Goal: Transaction & Acquisition: Purchase product/service

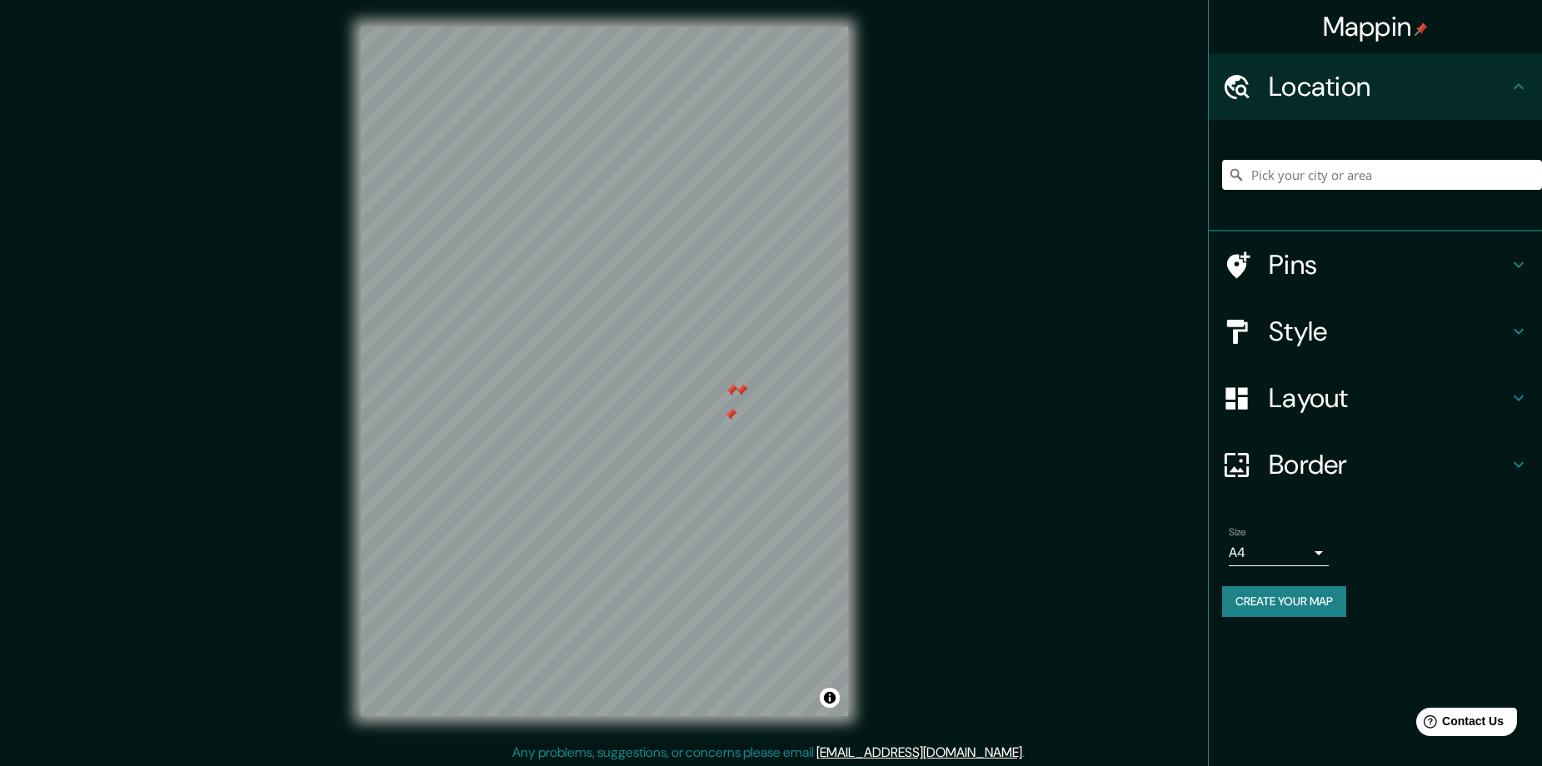
click at [1330, 257] on h4 "Pins" at bounding box center [1389, 264] width 240 height 33
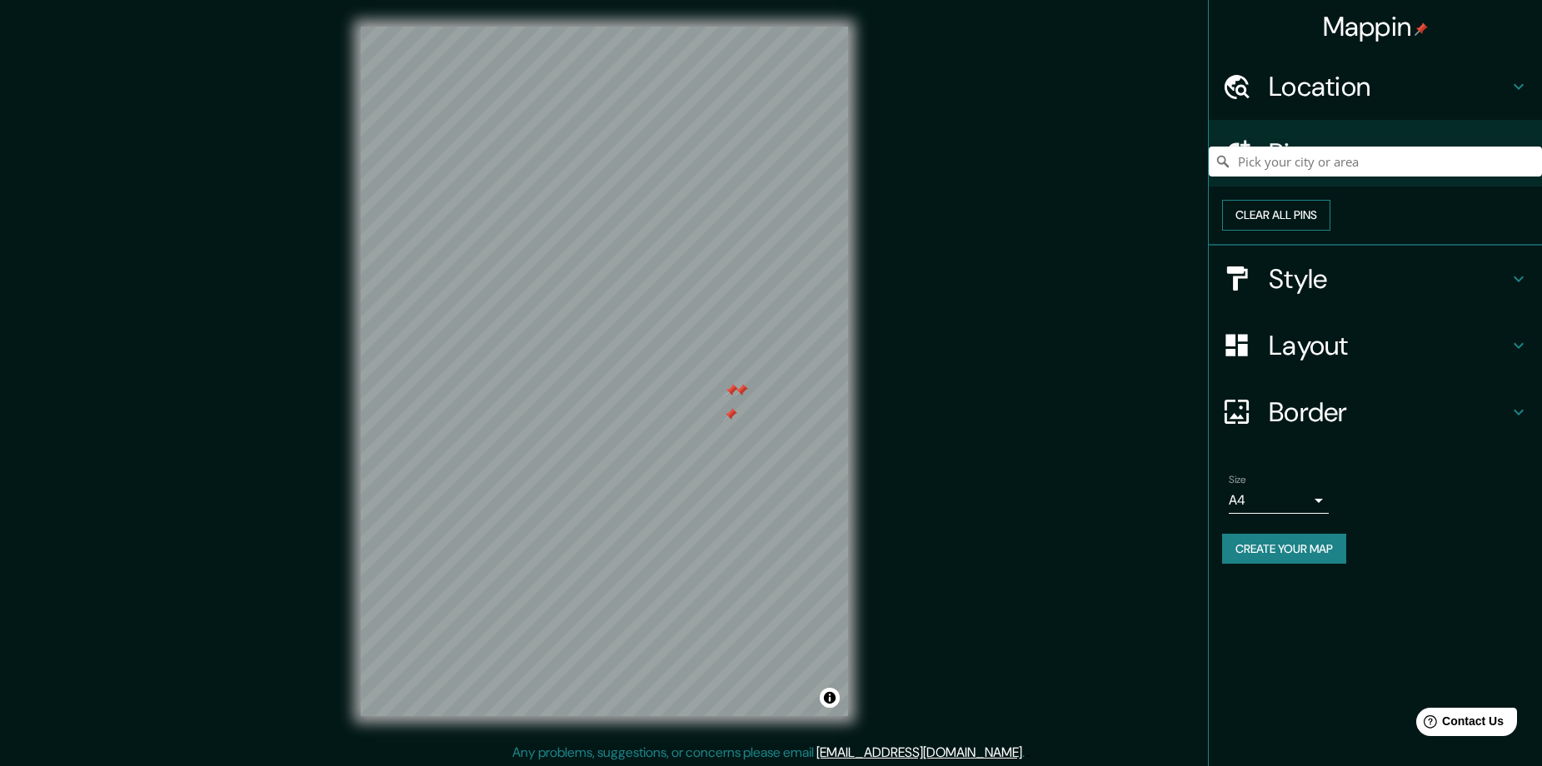
click at [1330, 231] on button "Clear all pins" at bounding box center [1276, 215] width 108 height 31
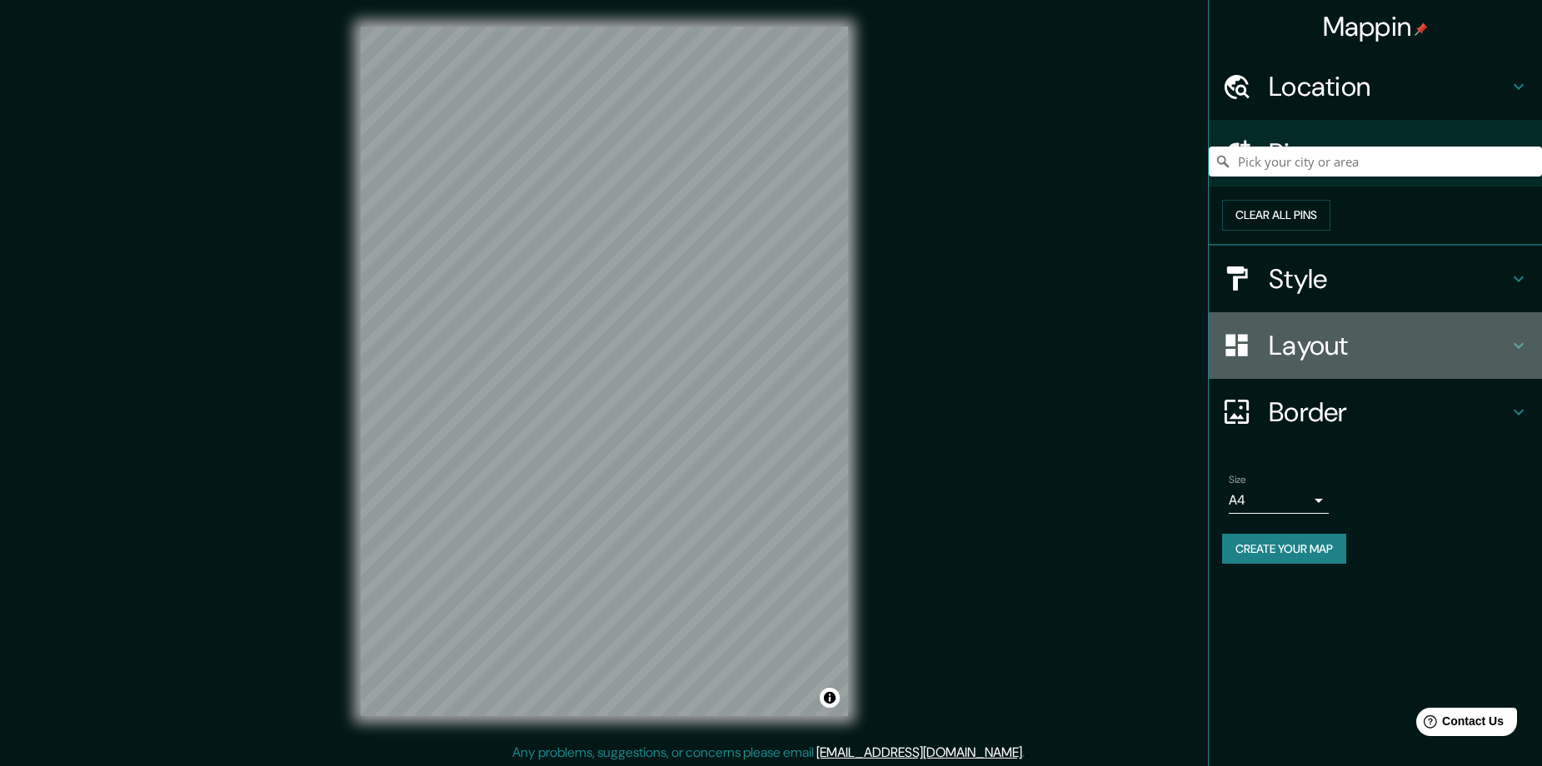
click at [1256, 360] on div at bounding box center [1245, 345] width 47 height 29
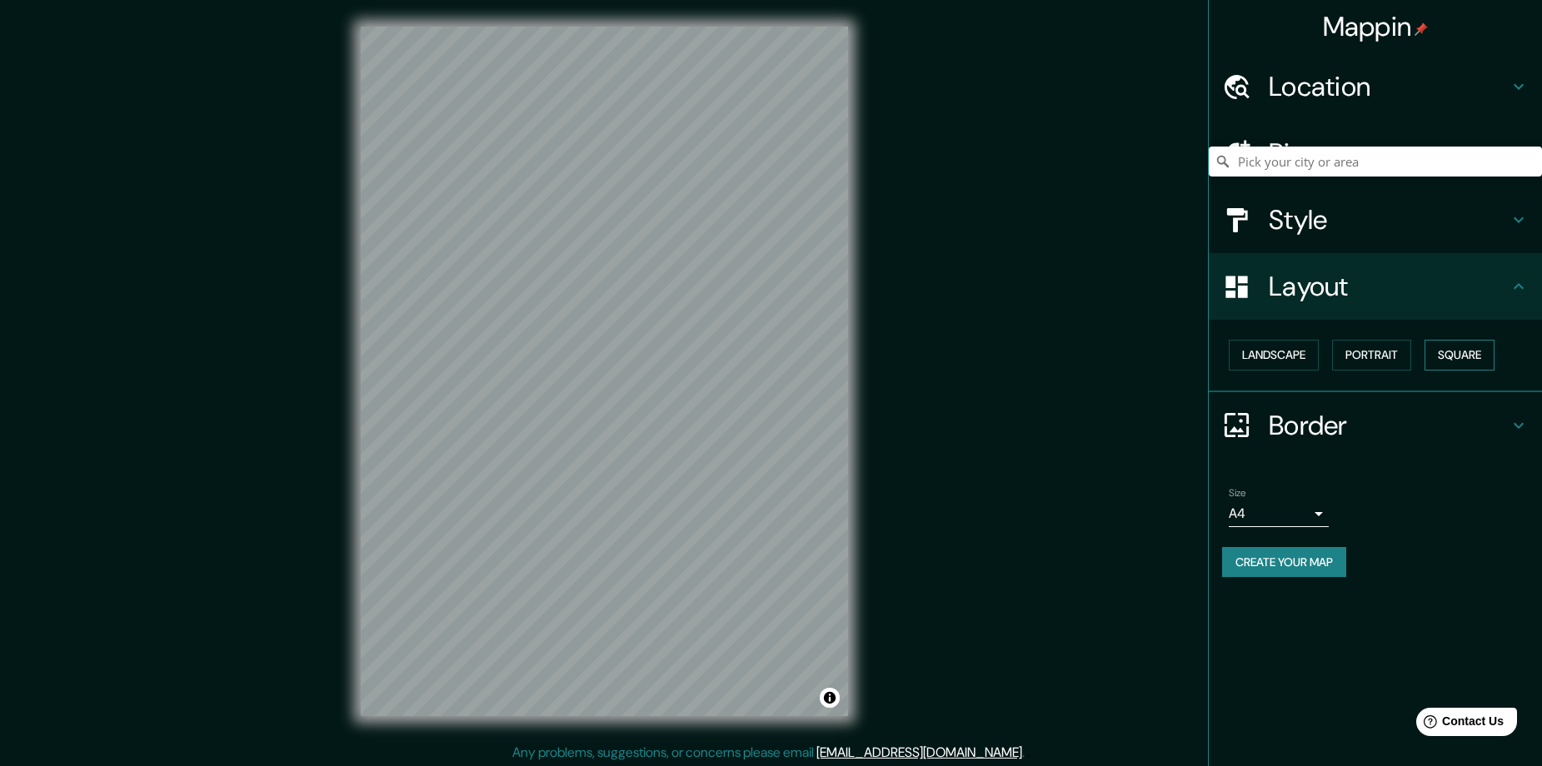
click at [1441, 361] on button "Square" at bounding box center [1460, 355] width 70 height 31
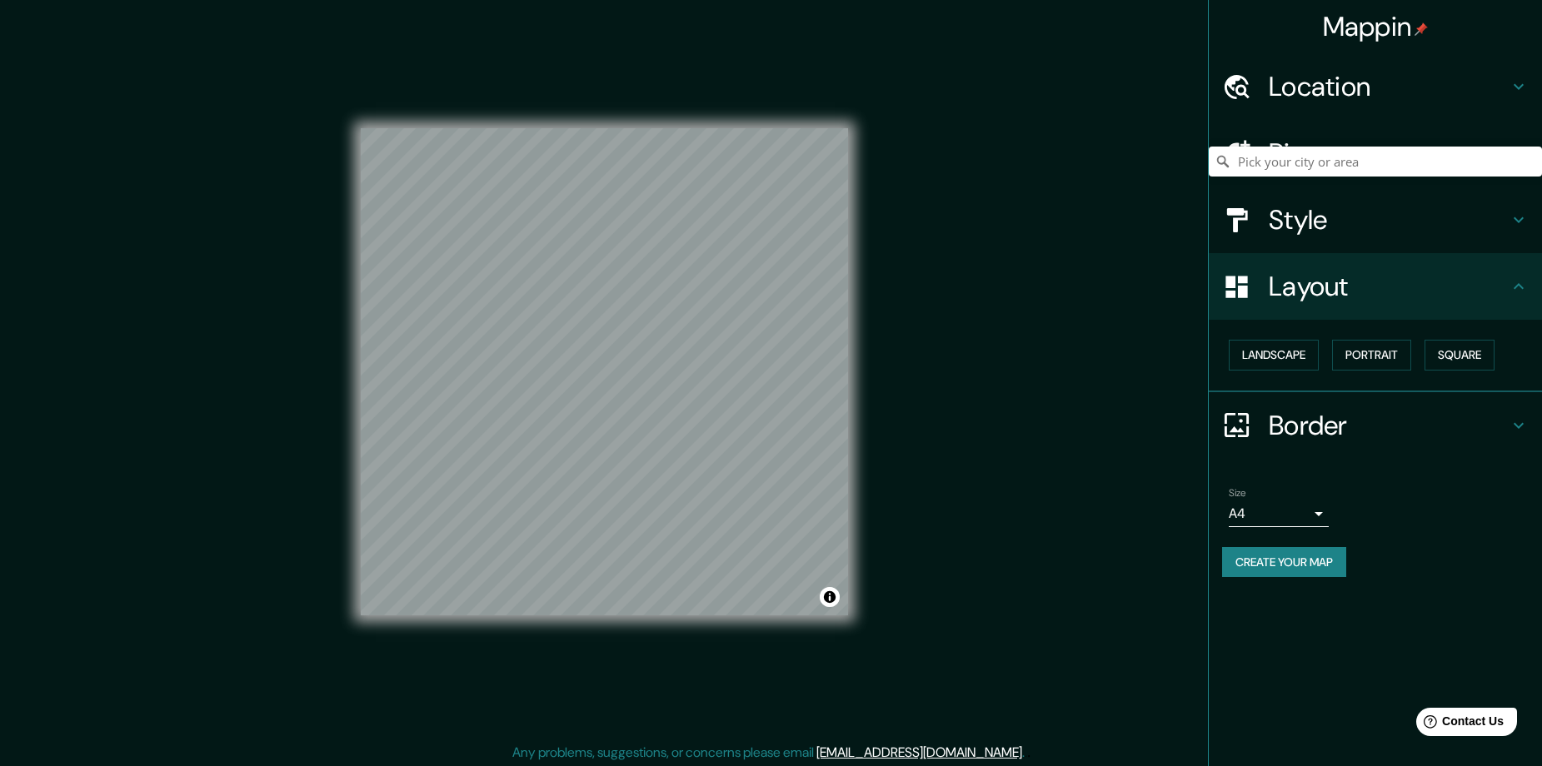
click at [1318, 573] on button "Create your map" at bounding box center [1284, 562] width 124 height 31
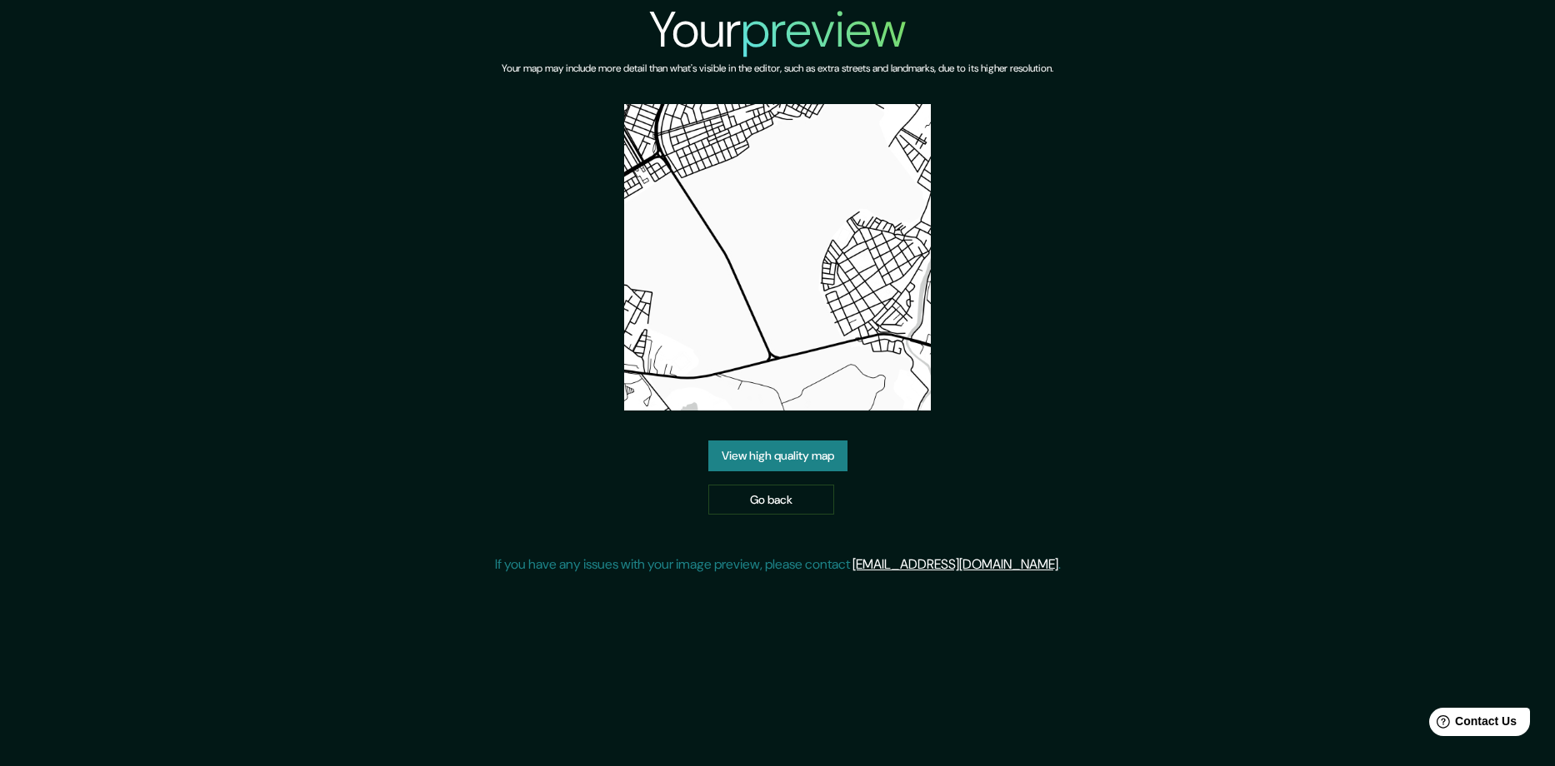
click at [745, 462] on link "View high quality map" at bounding box center [777, 456] width 139 height 31
